Goal: Task Accomplishment & Management: Manage account settings

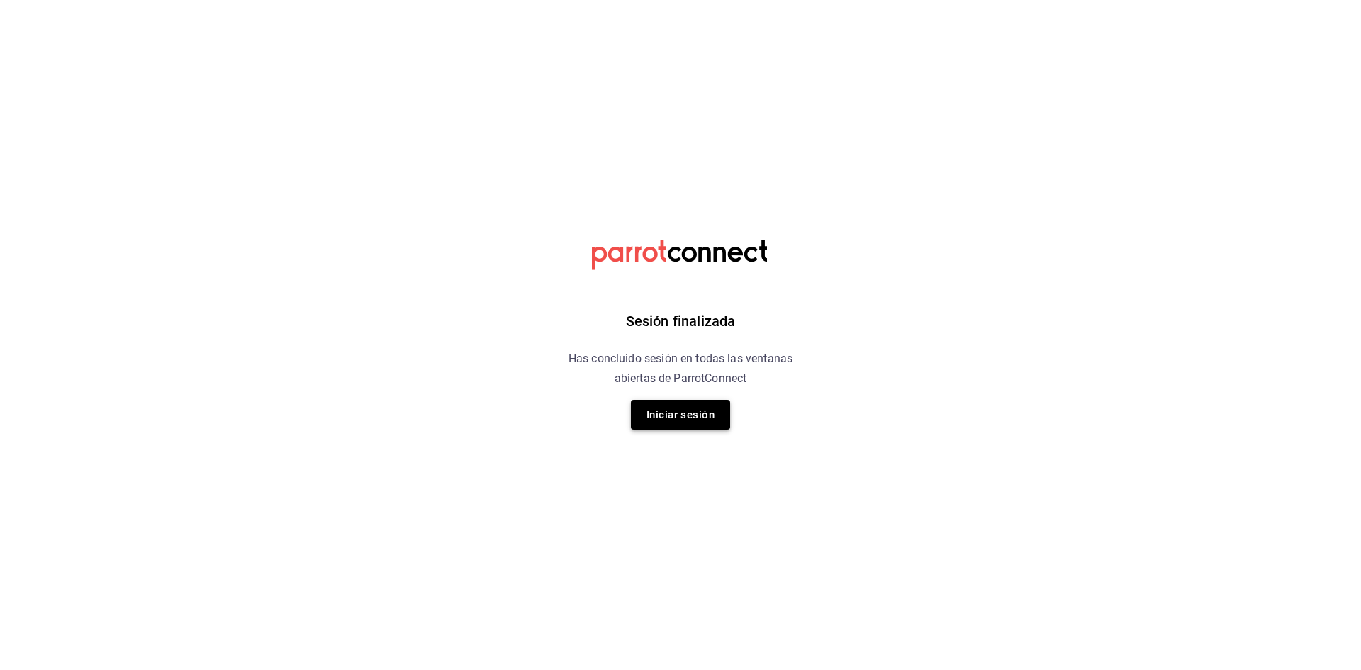
click at [718, 420] on button "Iniciar sesión" at bounding box center [680, 415] width 99 height 30
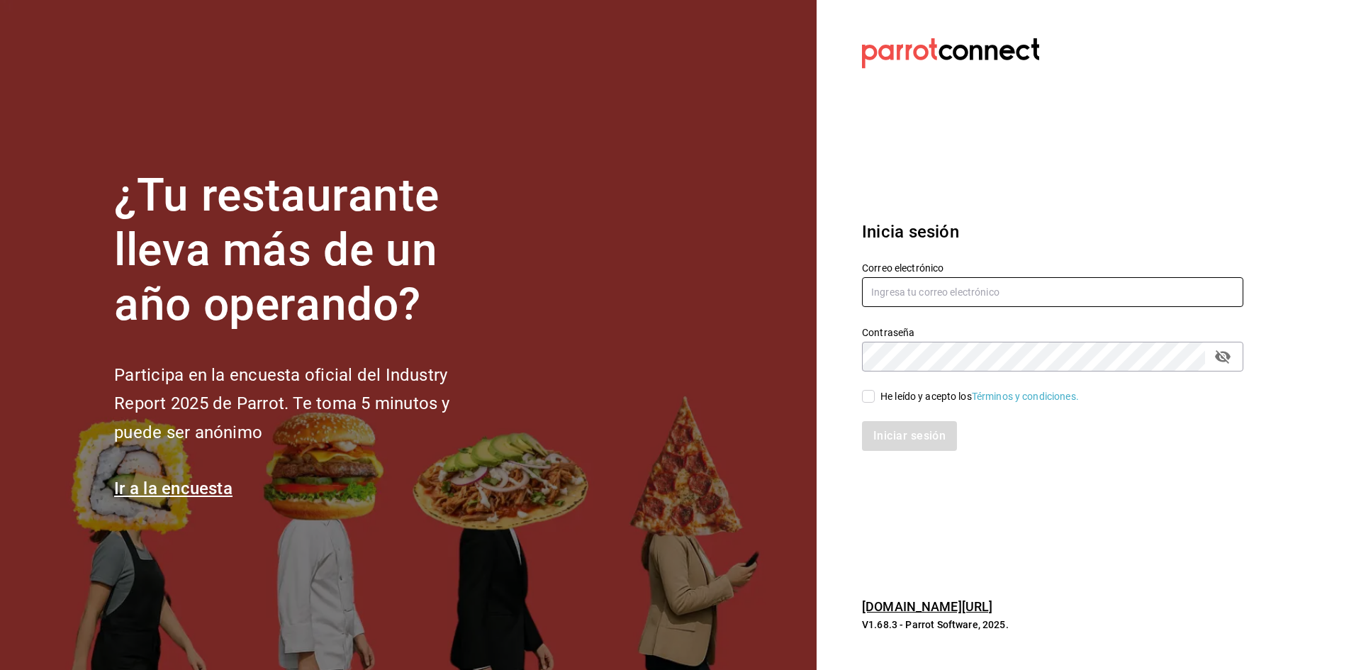
click at [895, 292] on input "text" at bounding box center [1052, 292] width 381 height 30
type input "[EMAIL_ADDRESS][DOMAIN_NAME]"
click at [906, 395] on div "He leído y acepto los Términos y condiciones." at bounding box center [979, 396] width 198 height 15
click at [875, 395] on input "He leído y acepto los Términos y condiciones." at bounding box center [868, 396] width 13 height 13
checkbox input "true"
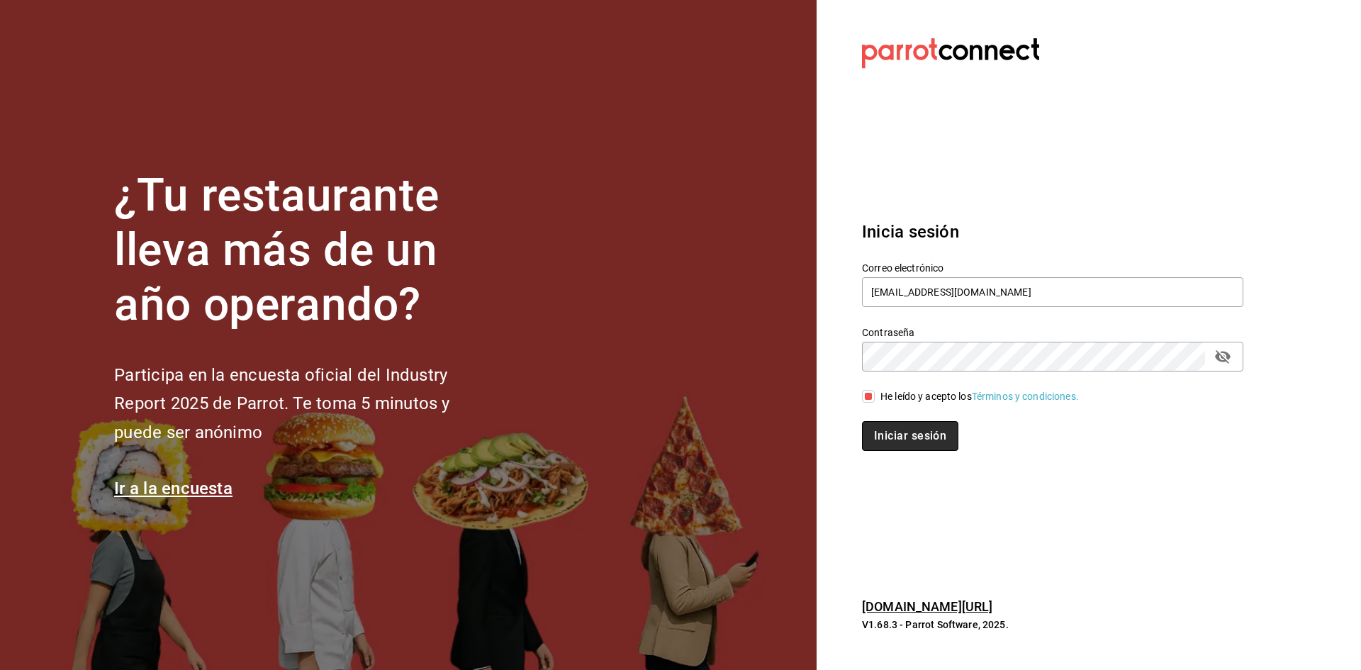
click at [906, 425] on button "Iniciar sesión" at bounding box center [910, 436] width 96 height 30
